Goal: Find specific page/section: Find specific page/section

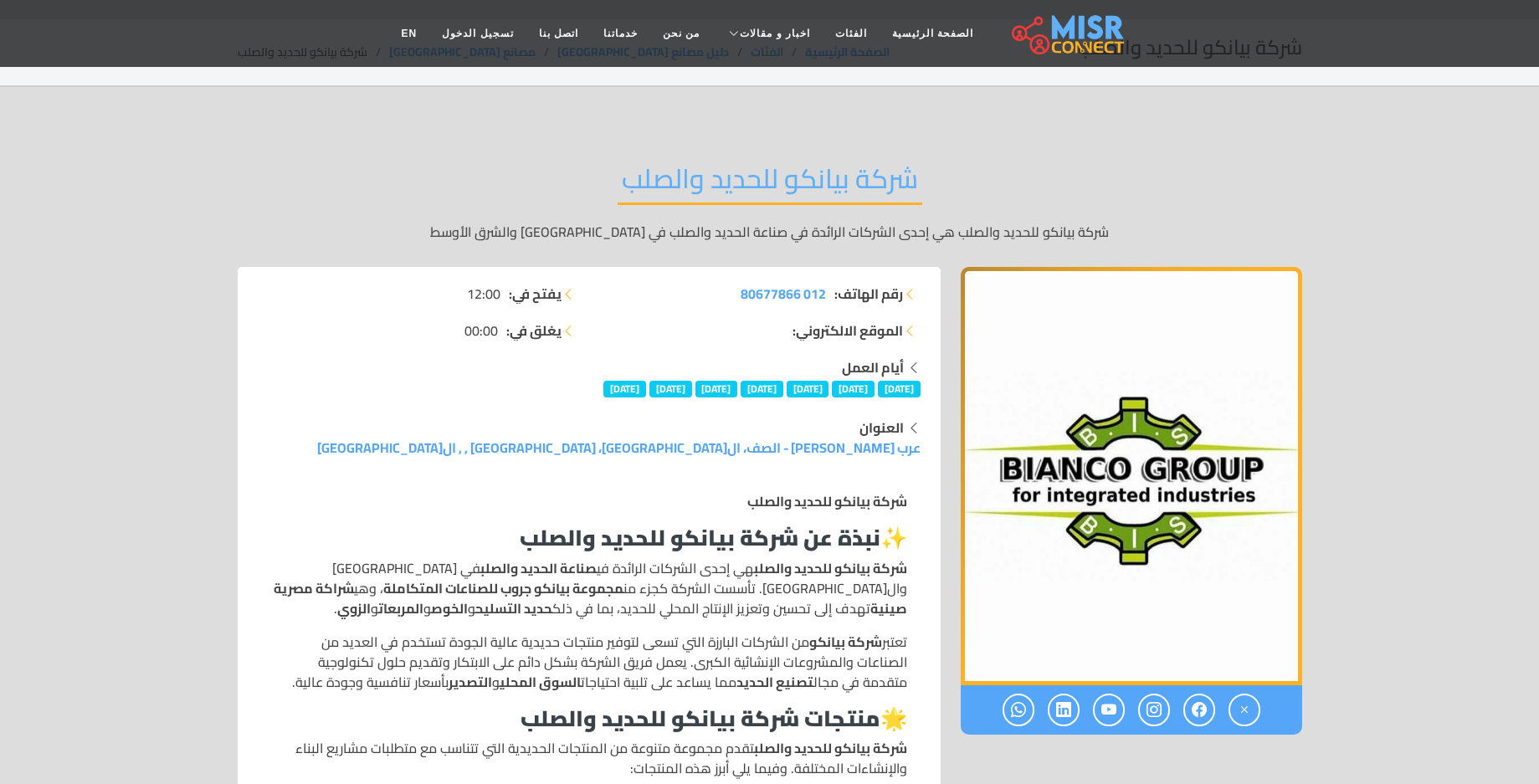
scroll to position [83, 0]
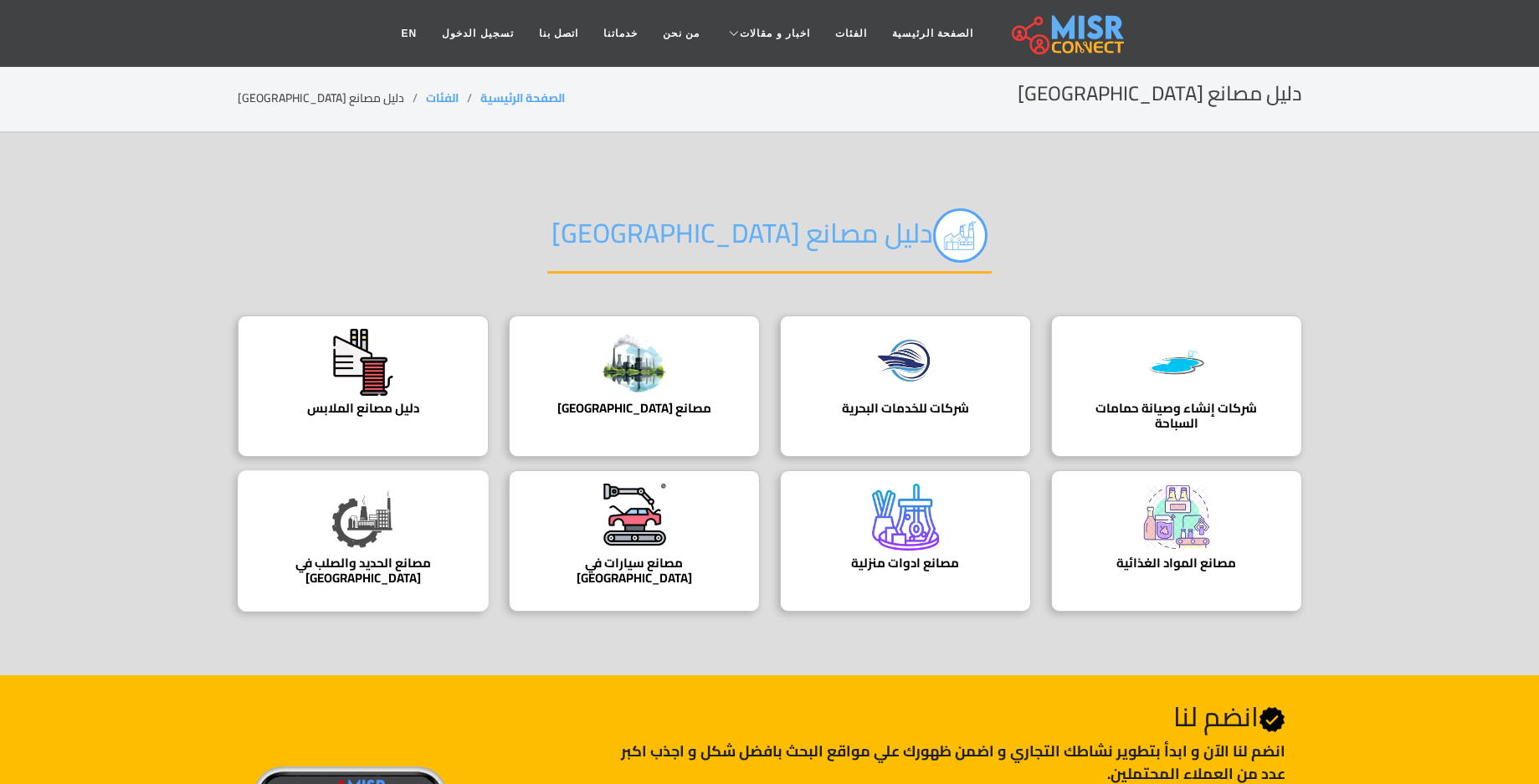
click at [363, 515] on img at bounding box center [364, 517] width 67 height 67
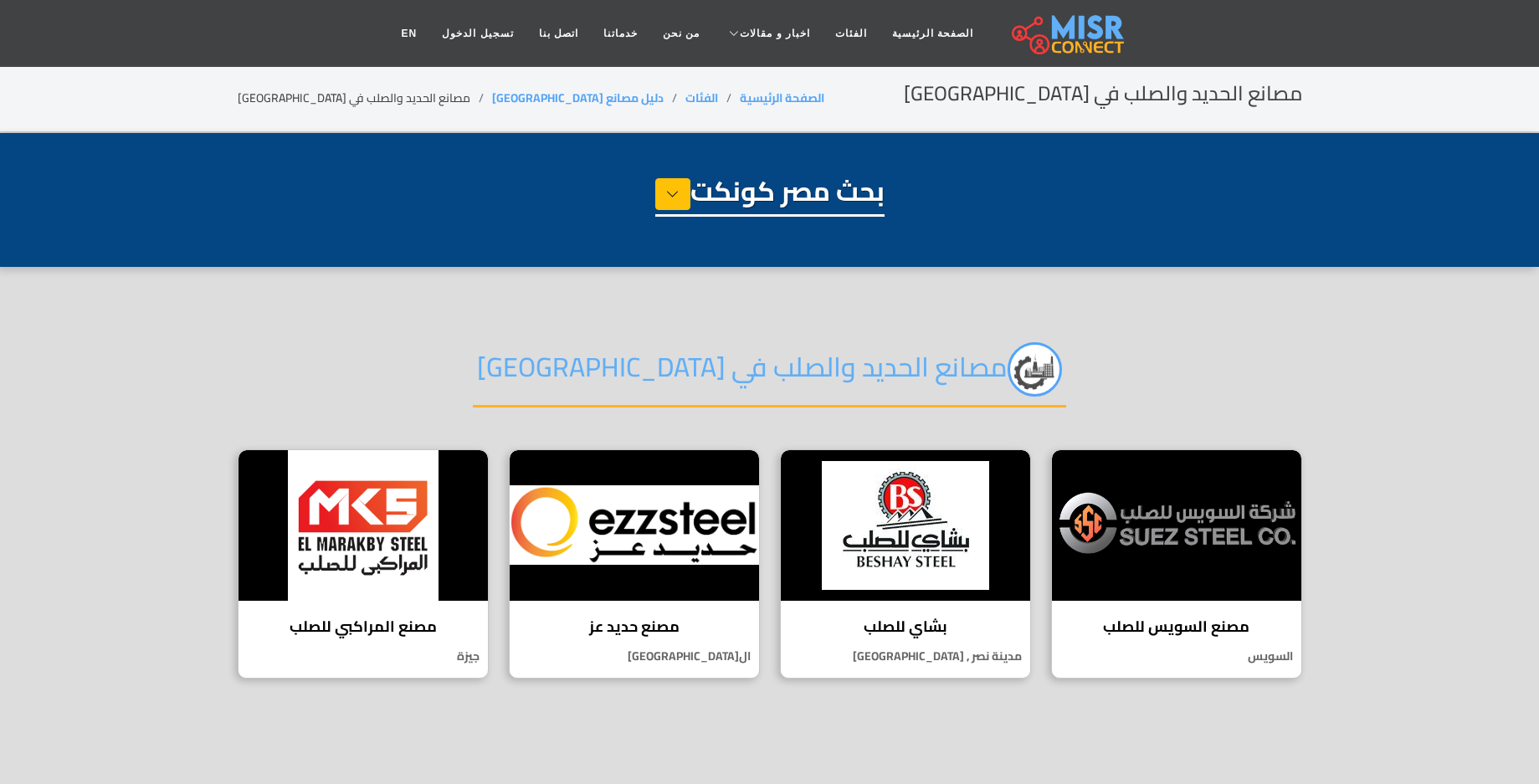
select select "**********"
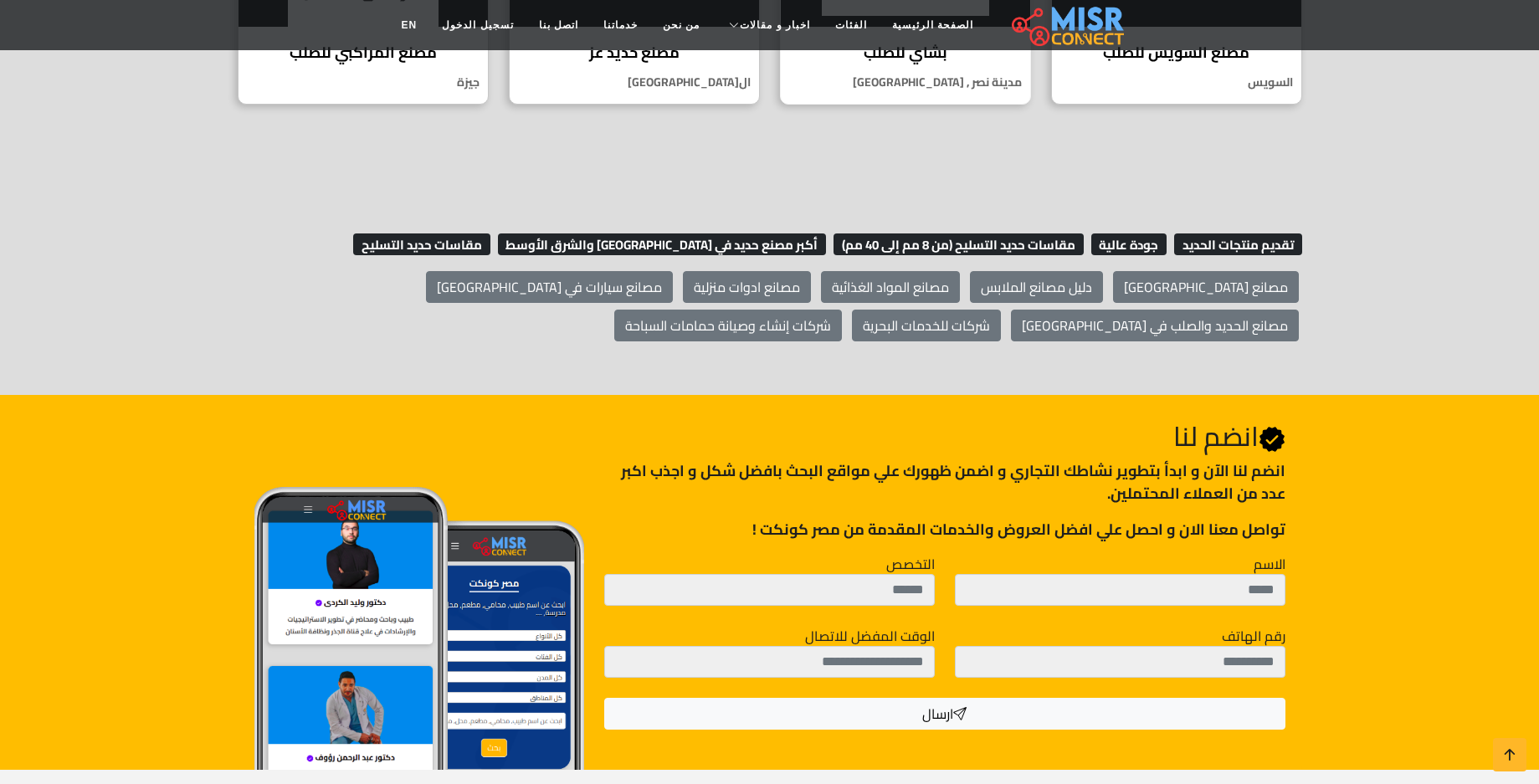
scroll to position [585, 0]
